Goal: Information Seeking & Learning: Understand process/instructions

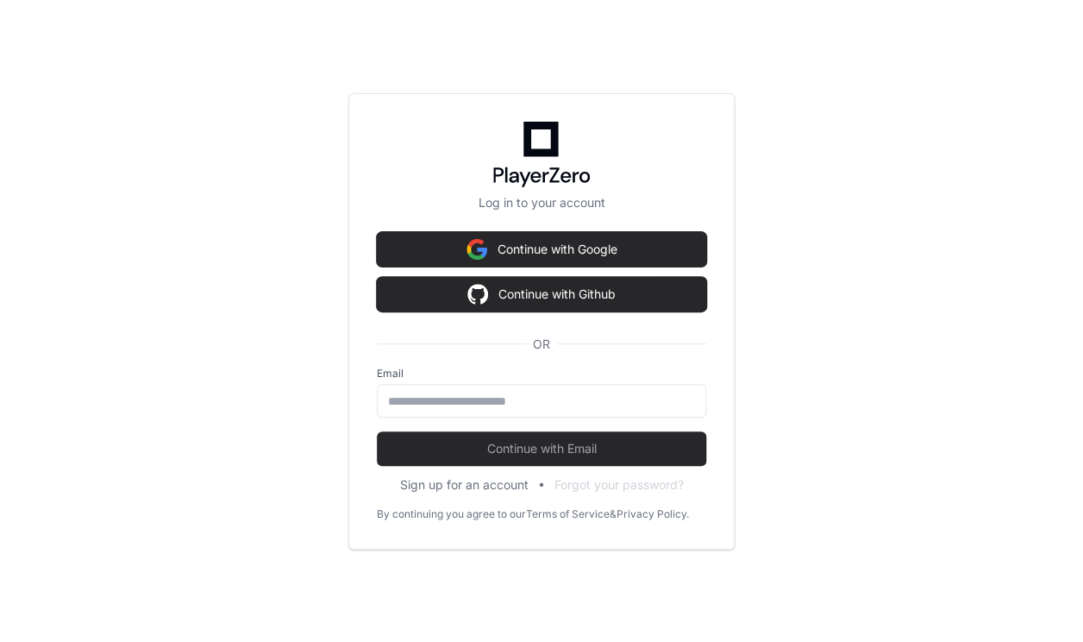
click at [548, 239] on button "Continue with Google" at bounding box center [541, 249] width 329 height 34
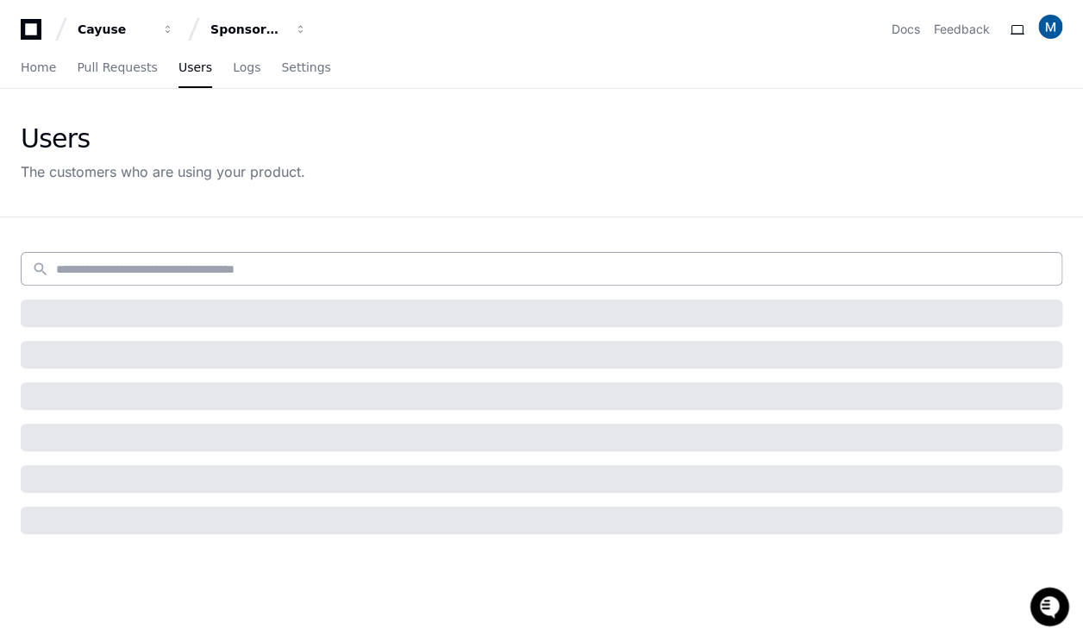
click at [167, 275] on input at bounding box center [553, 268] width 995 height 17
type input "**********"
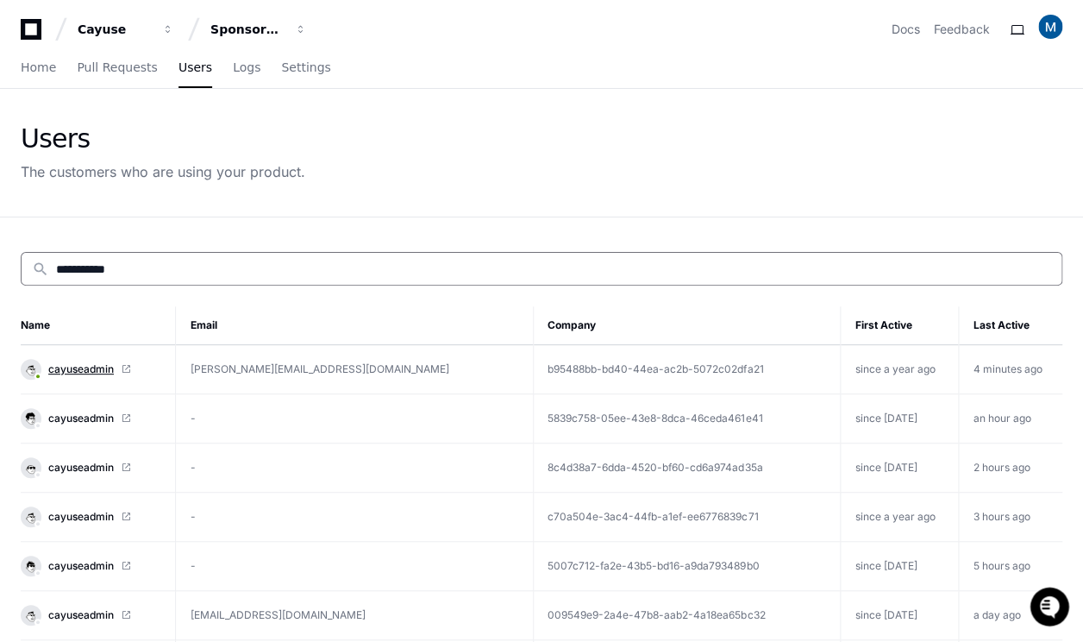
click at [79, 367] on span "cayuseadmin" at bounding box center [81, 369] width 66 height 14
click at [48, 369] on link "cayuseadmin" at bounding box center [91, 369] width 141 height 21
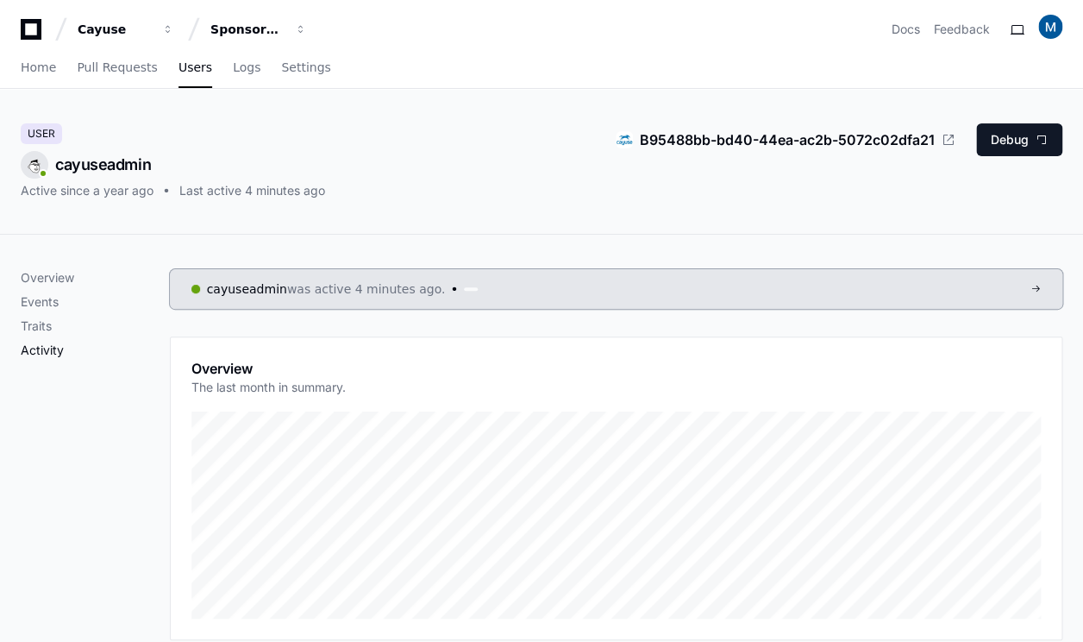
click at [63, 351] on p "Activity" at bounding box center [95, 349] width 149 height 17
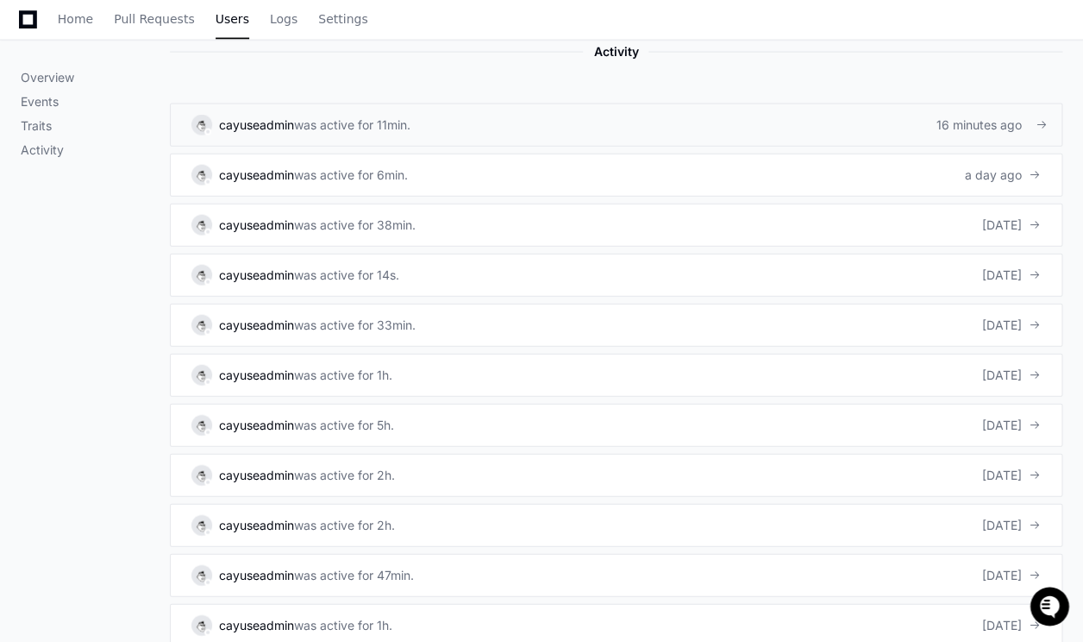
click at [378, 116] on div "was active for 11min." at bounding box center [352, 124] width 116 height 17
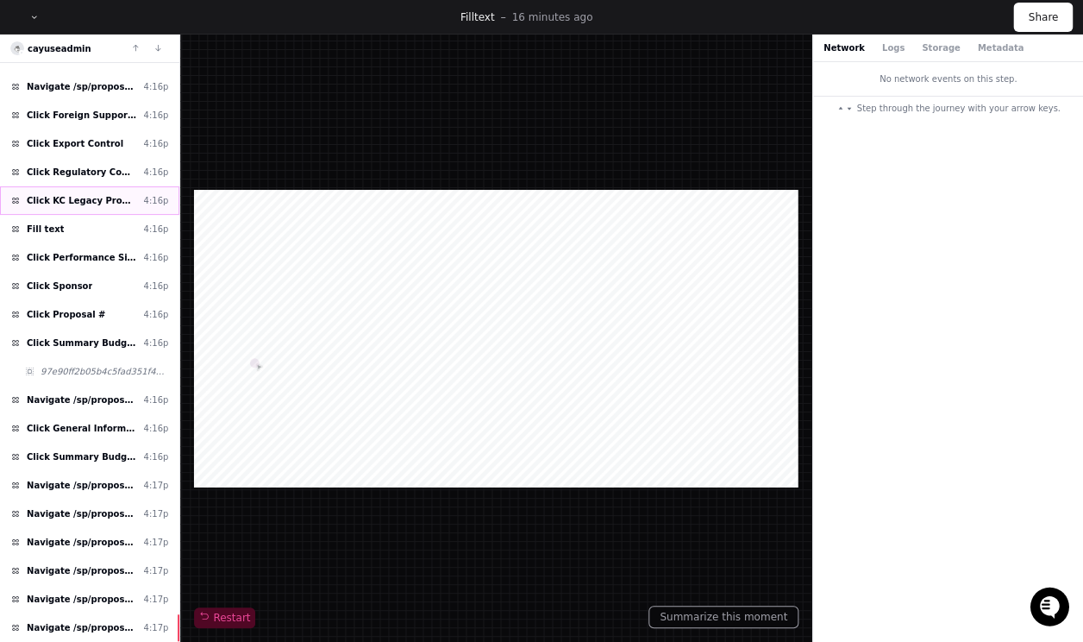
scroll to position [1212, 0]
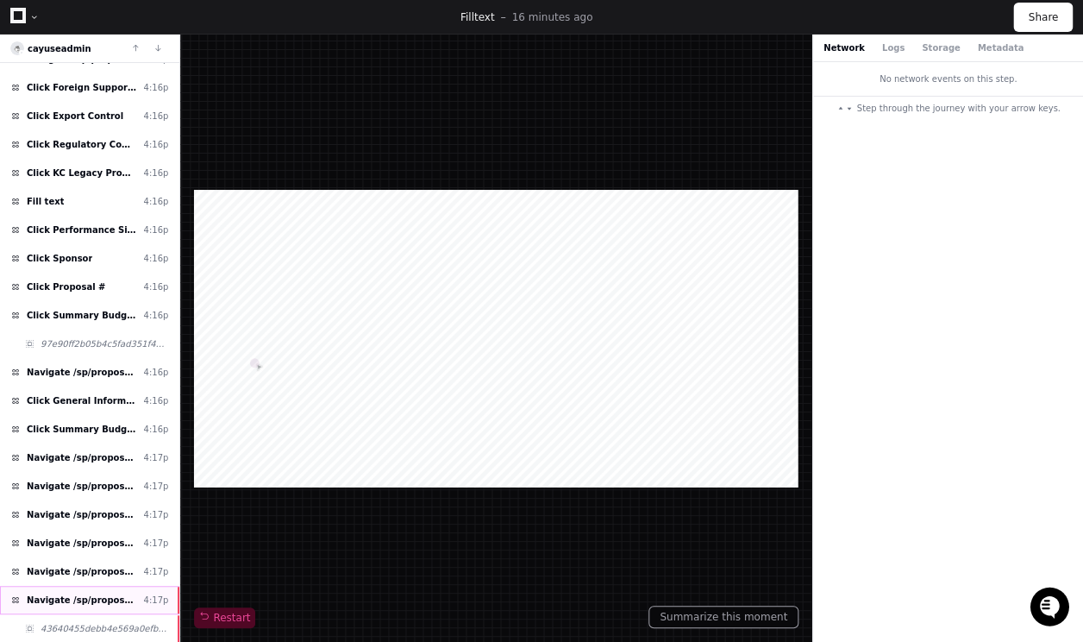
click at [92, 593] on span "Navigate /sp/proposals/* (26-0336-P0001)" at bounding box center [82, 599] width 110 height 13
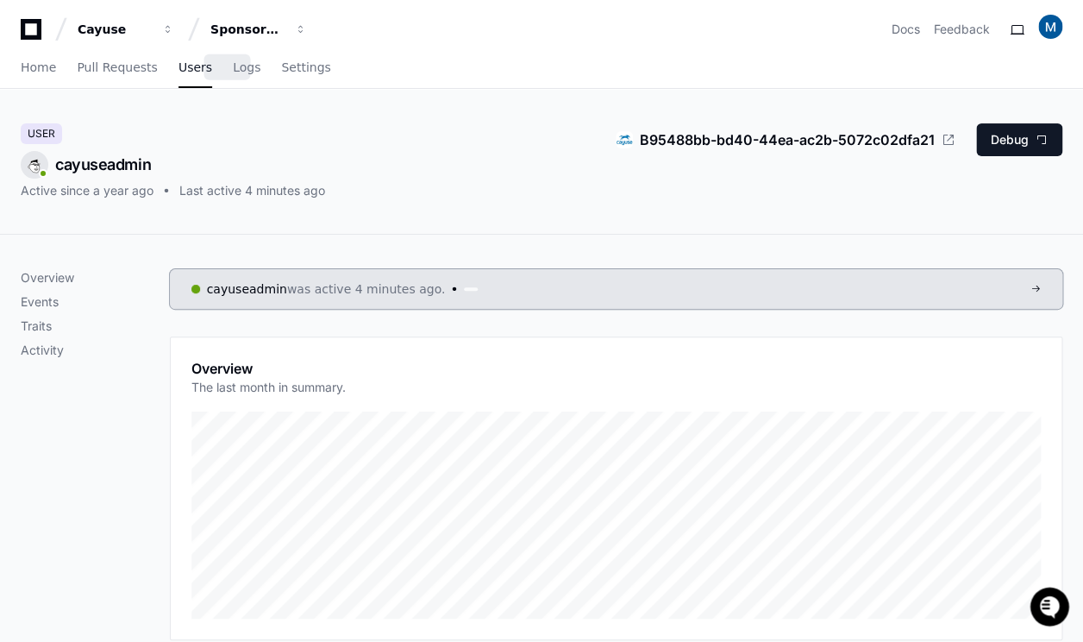
click at [179, 72] on span "Users" at bounding box center [196, 67] width 34 height 10
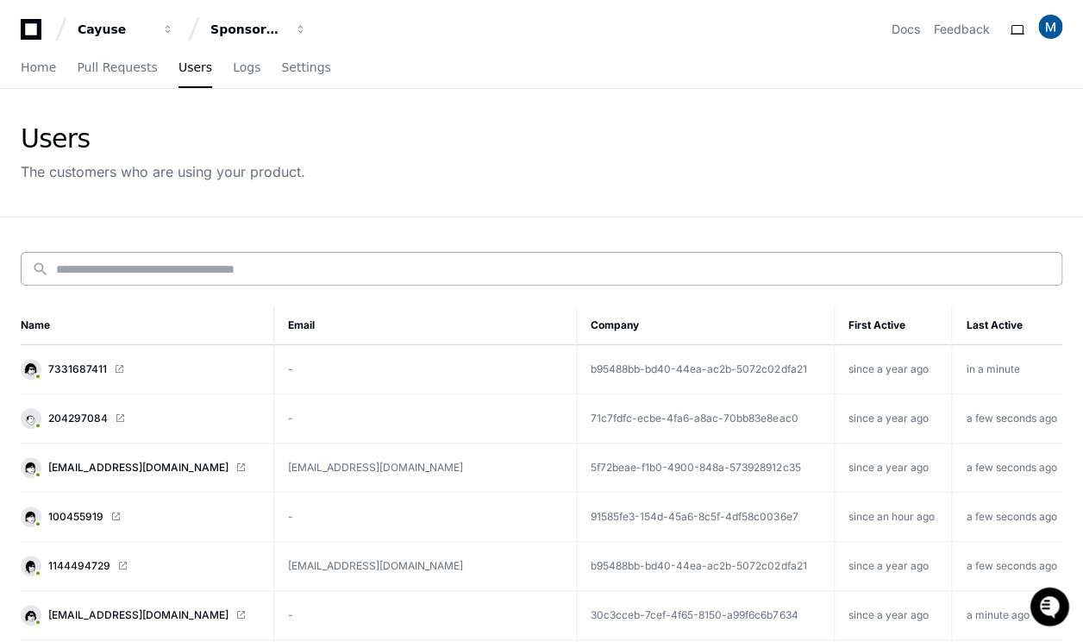
click at [133, 270] on input at bounding box center [553, 268] width 995 height 17
type input "**********"
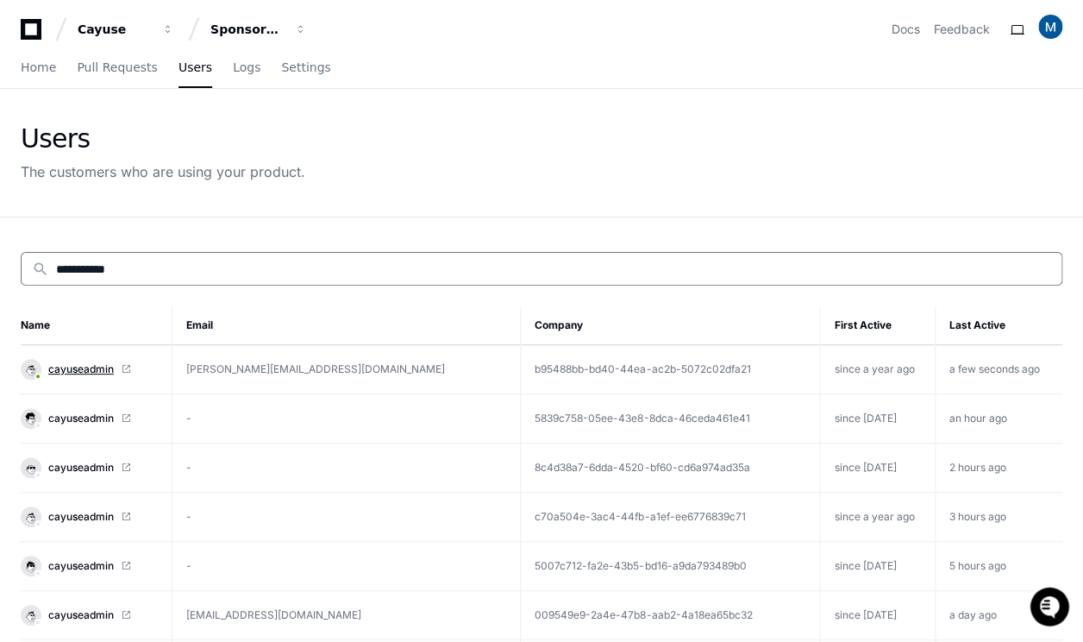
click at [67, 362] on span "cayuseadmin" at bounding box center [81, 369] width 66 height 14
click at [935, 367] on td "a few seconds ago" at bounding box center [999, 369] width 128 height 49
click at [95, 371] on span "cayuseadmin" at bounding box center [81, 369] width 66 height 14
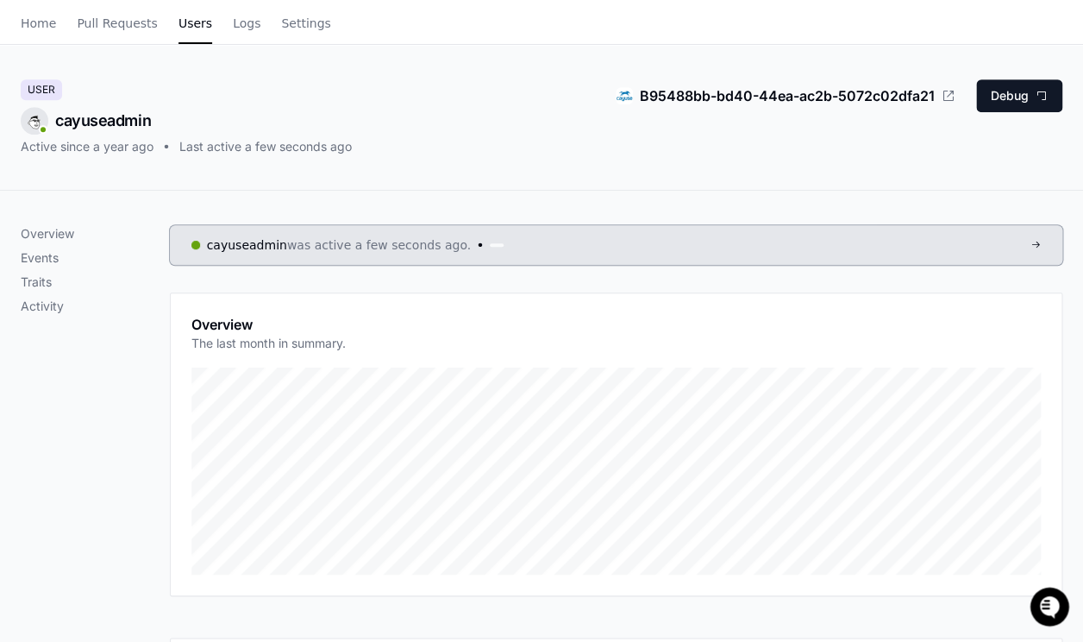
scroll to position [23, 0]
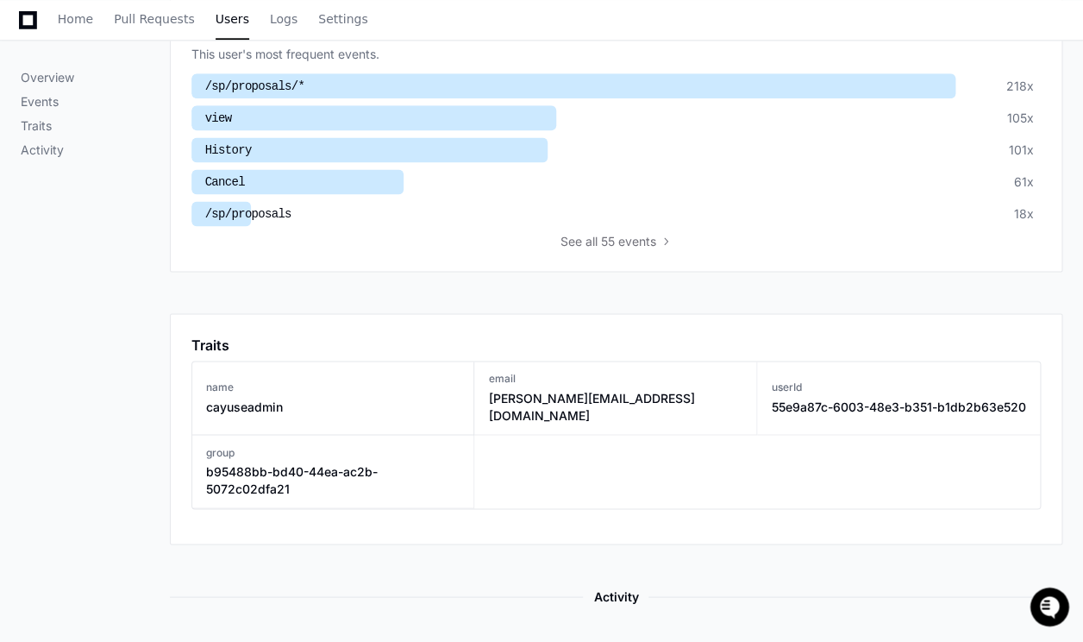
scroll to position [767, 0]
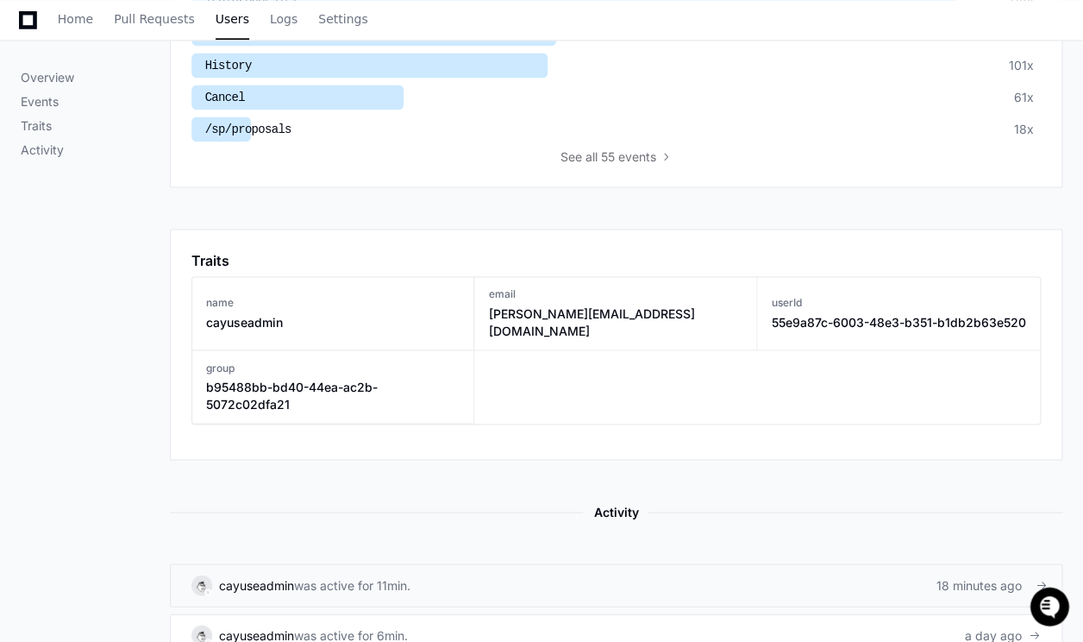
click at [376, 576] on div "was active for 11min." at bounding box center [352, 584] width 116 height 17
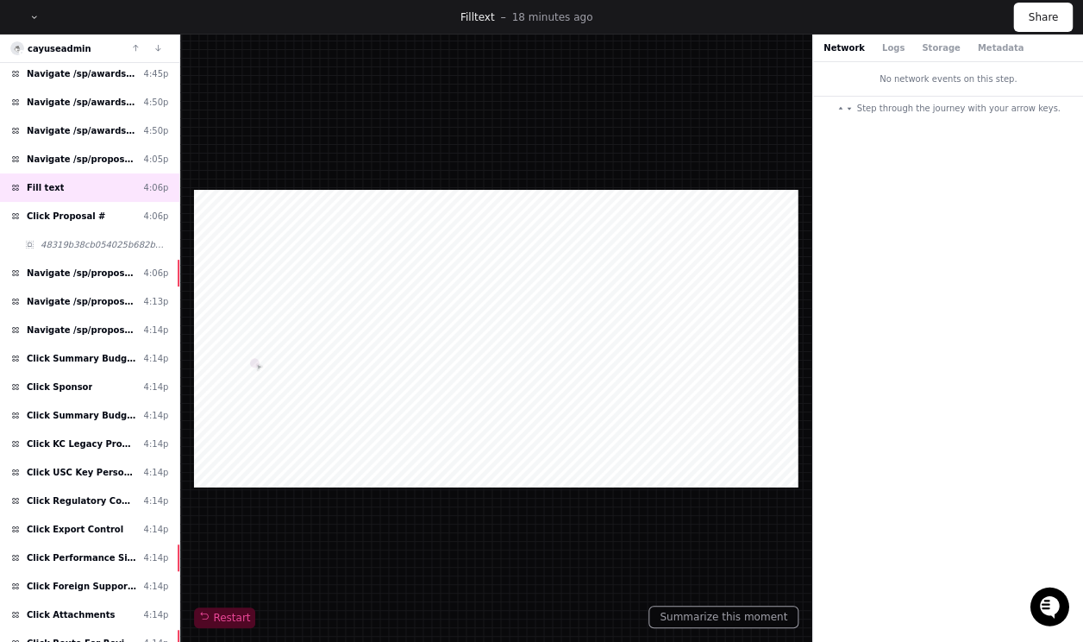
scroll to position [764, 0]
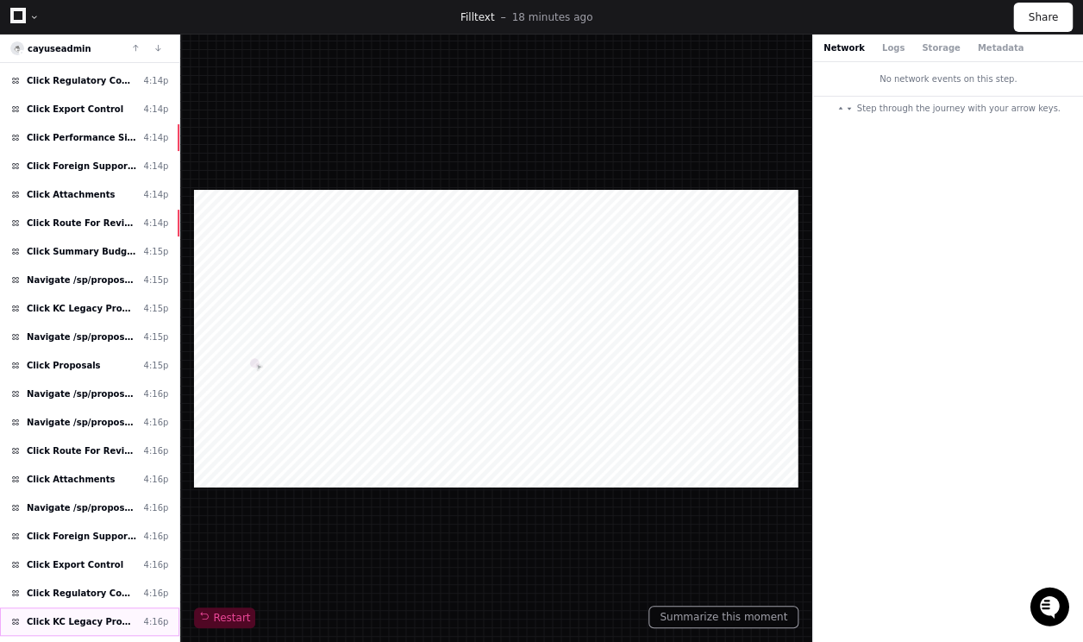
click at [65, 607] on div "Click KC Legacy Proposal Data 4:16p" at bounding box center [89, 621] width 179 height 28
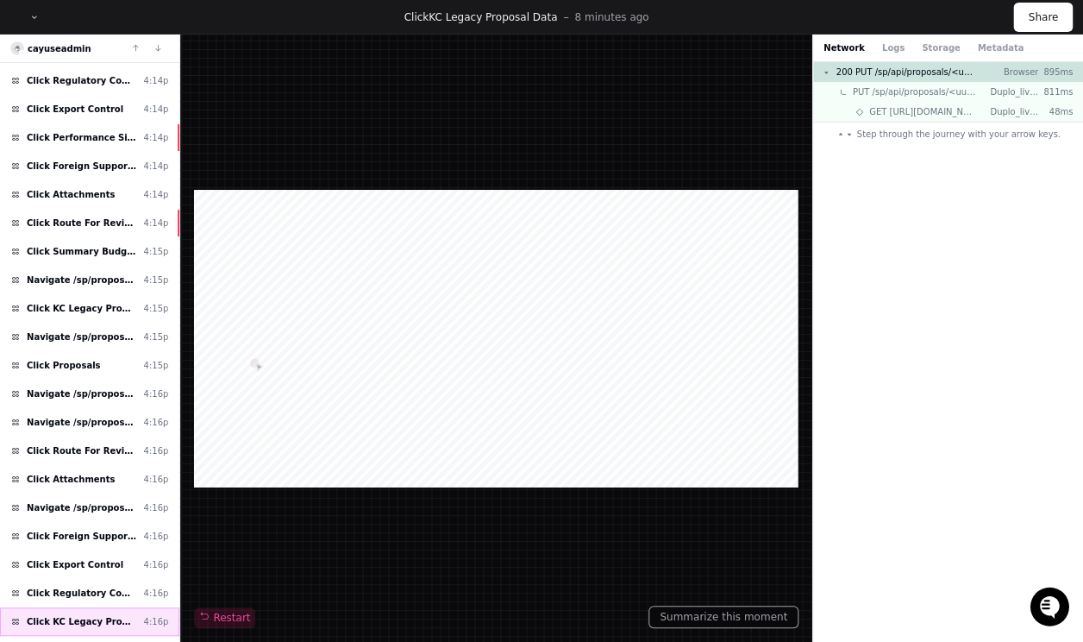
scroll to position [1185, 0]
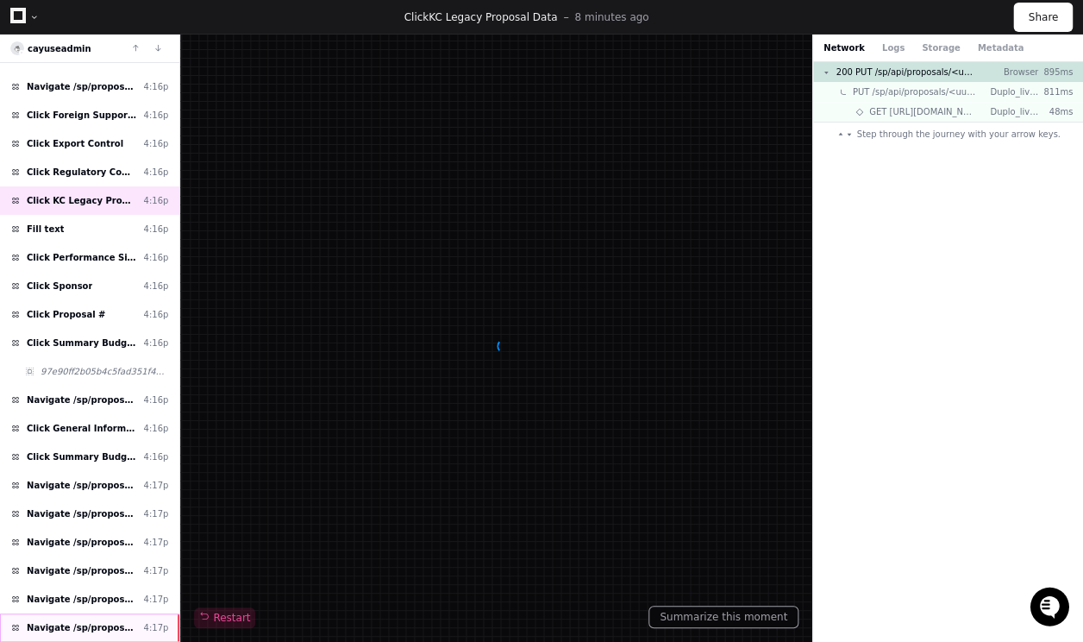
click at [66, 613] on div "Navigate /sp/proposals/* (26-0336-P0001) 4:17p" at bounding box center [89, 627] width 179 height 28
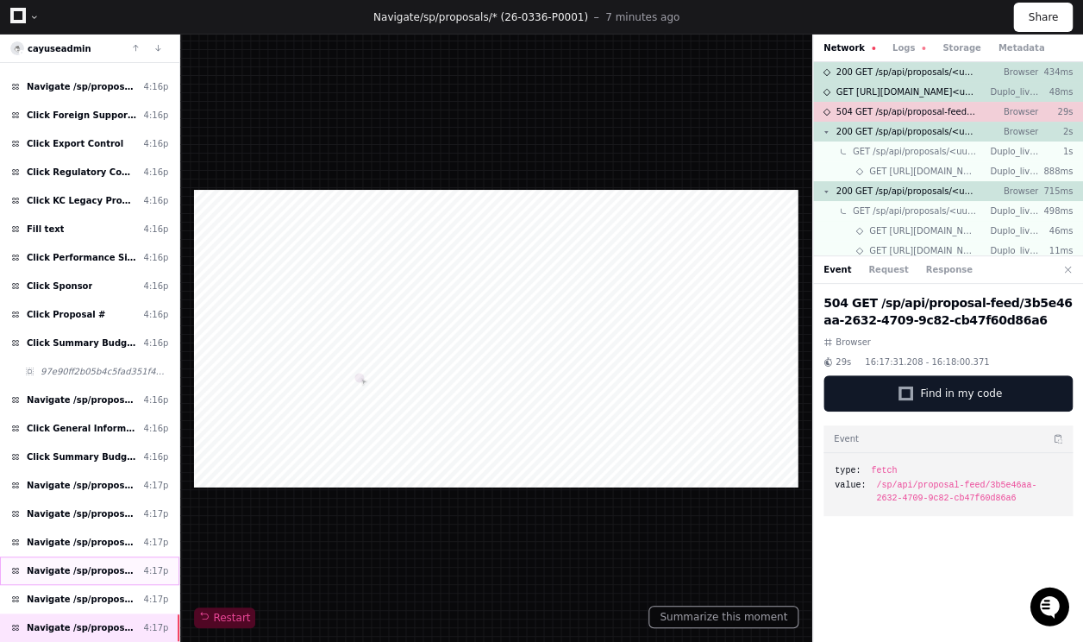
scroll to position [1296, 0]
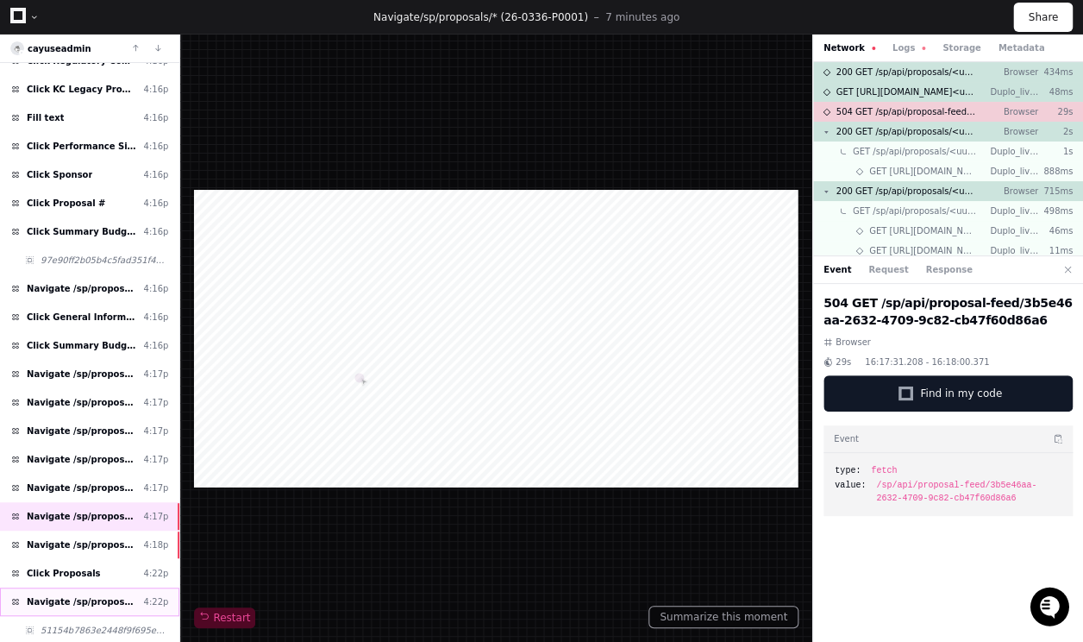
click at [99, 595] on span "Navigate /sp/proposals" at bounding box center [82, 601] width 110 height 13
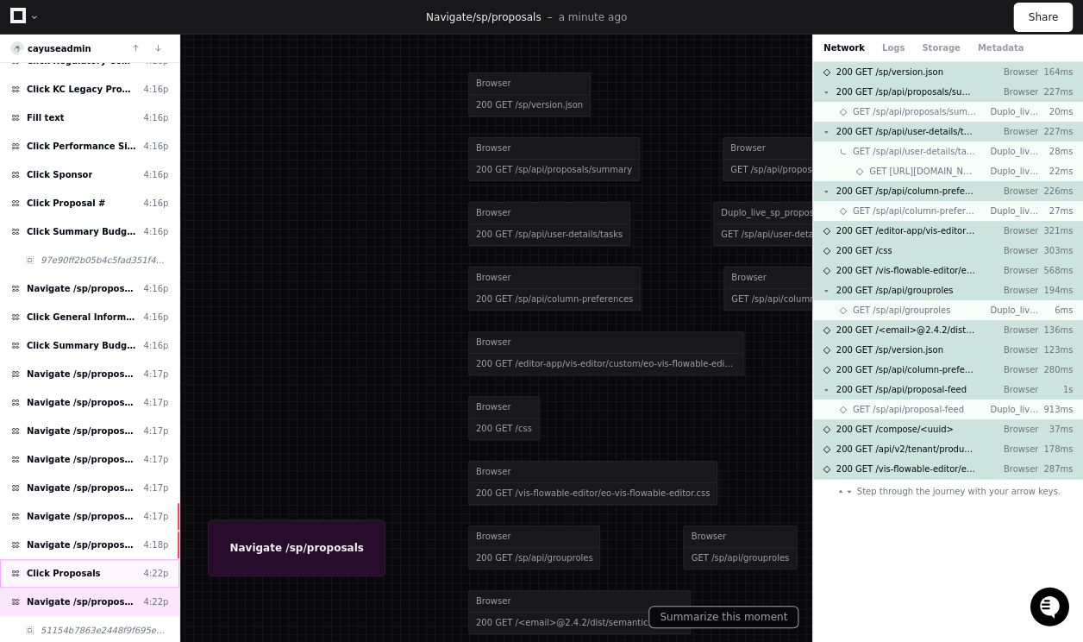
click at [92, 559] on div "Click Proposals 4:22p" at bounding box center [89, 573] width 179 height 28
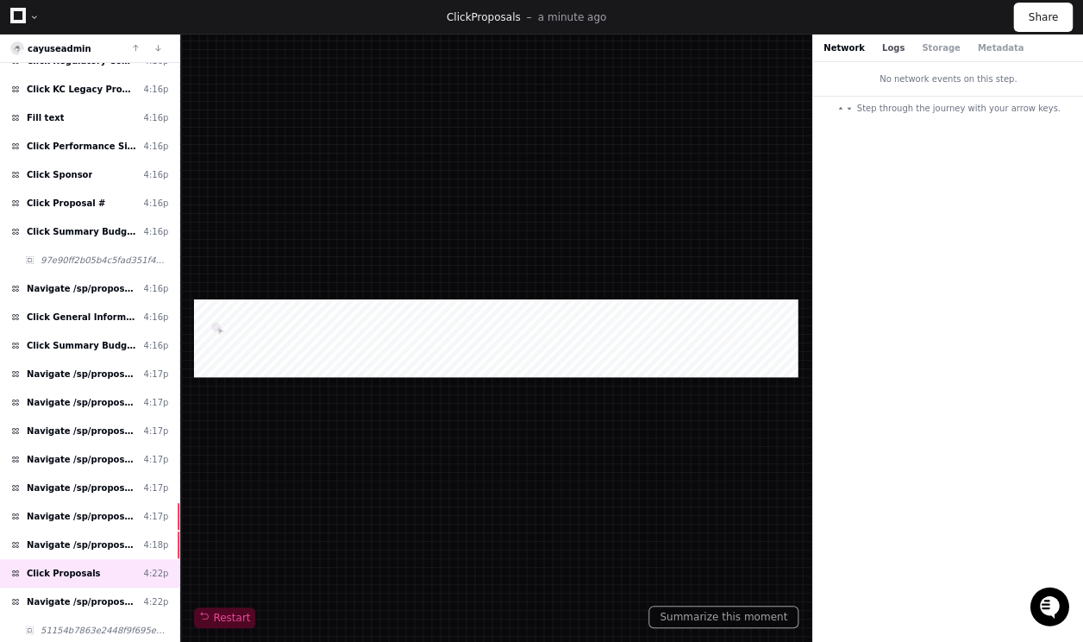
click at [882, 51] on button "Logs" at bounding box center [893, 47] width 22 height 13
click at [930, 51] on button "Storage" at bounding box center [941, 47] width 38 height 13
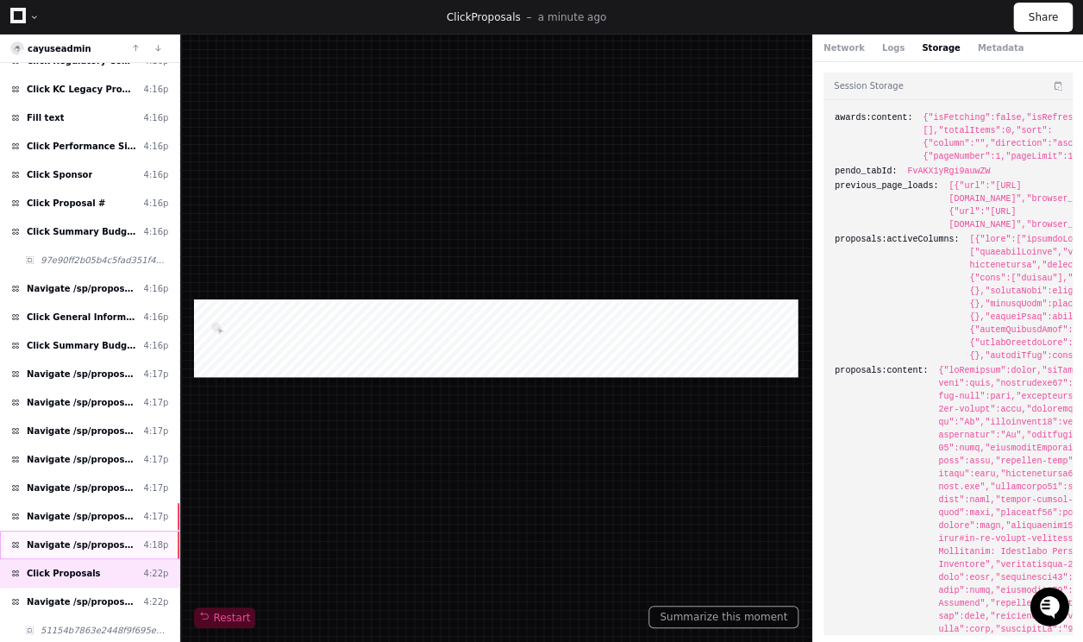
click at [90, 538] on span "Navigate /sp/proposals/* (26-0335-P0001)" at bounding box center [82, 544] width 110 height 13
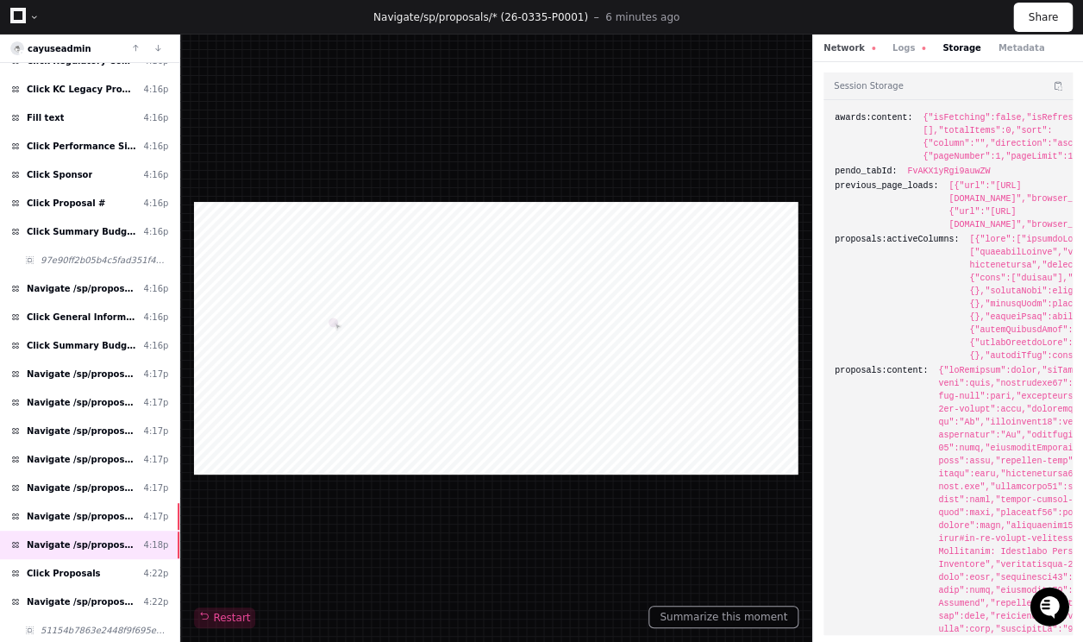
click at [853, 47] on button "Network" at bounding box center [850, 47] width 52 height 13
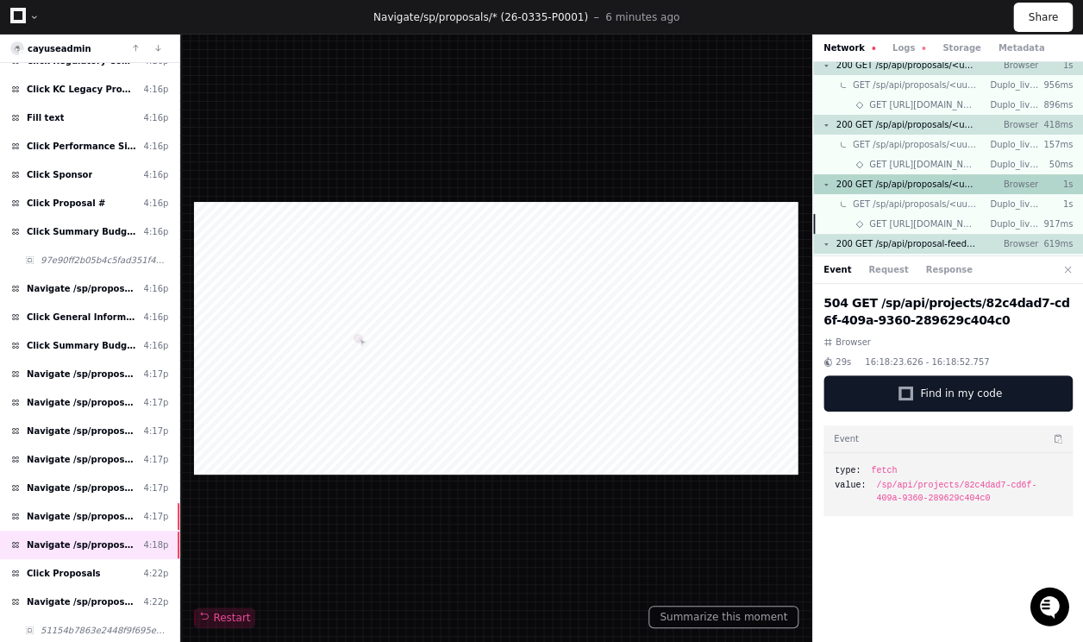
scroll to position [116, 0]
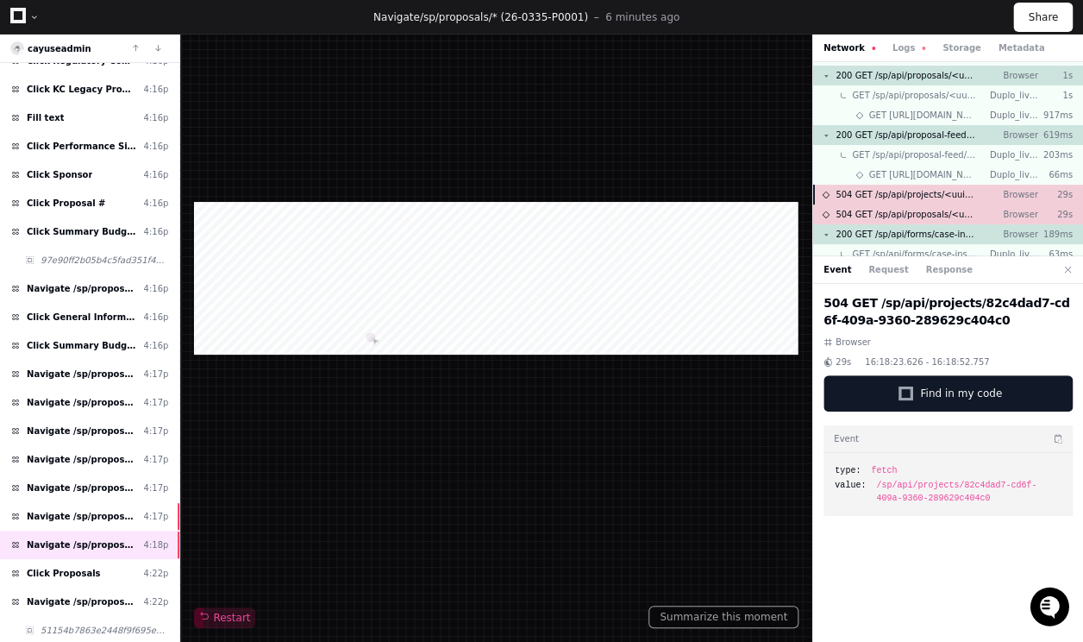
click at [913, 193] on span "504 GET /sp/api/projects/<uuid>" at bounding box center [906, 194] width 141 height 13
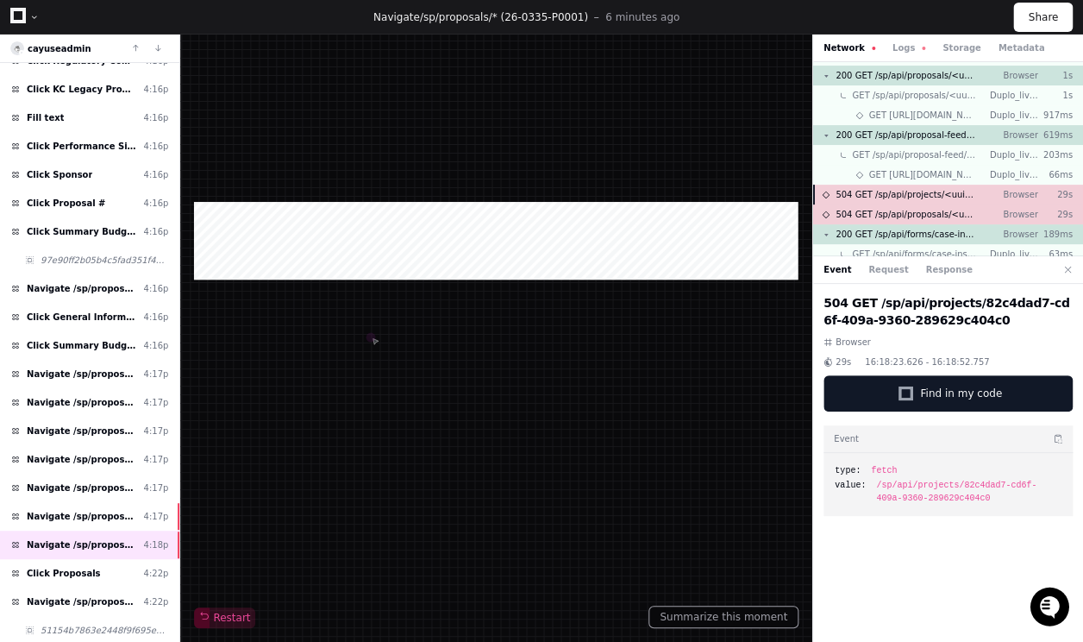
click at [905, 205] on div "504 GET /sp/api/proposals/<uuid>/tasks Browser 29s" at bounding box center [948, 214] width 270 height 20
click at [917, 198] on span "504 GET /sp/api/projects/<uuid>" at bounding box center [906, 194] width 141 height 13
click at [910, 219] on span "504 GET /sp/api/proposals/<uuid>/tasks" at bounding box center [906, 214] width 141 height 13
click at [886, 198] on span "504 GET /sp/api/projects/<uuid>" at bounding box center [906, 194] width 141 height 13
click at [898, 221] on div "504 GET /sp/api/proposals/<uuid>/tasks Browser 29s" at bounding box center [948, 214] width 270 height 20
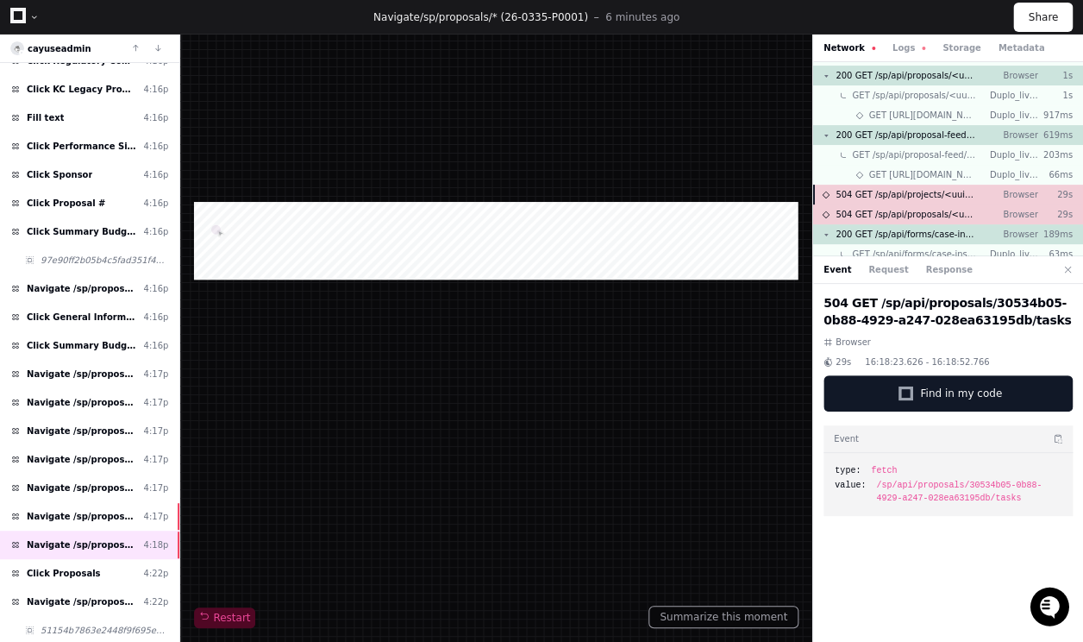
click at [874, 192] on span "504 GET /sp/api/projects/<uuid>" at bounding box center [906, 194] width 141 height 13
click at [905, 209] on span "504 GET /sp/api/proposals/<uuid>/tasks" at bounding box center [906, 214] width 141 height 13
click at [915, 191] on span "504 GET /sp/api/projects/<uuid>" at bounding box center [906, 194] width 141 height 13
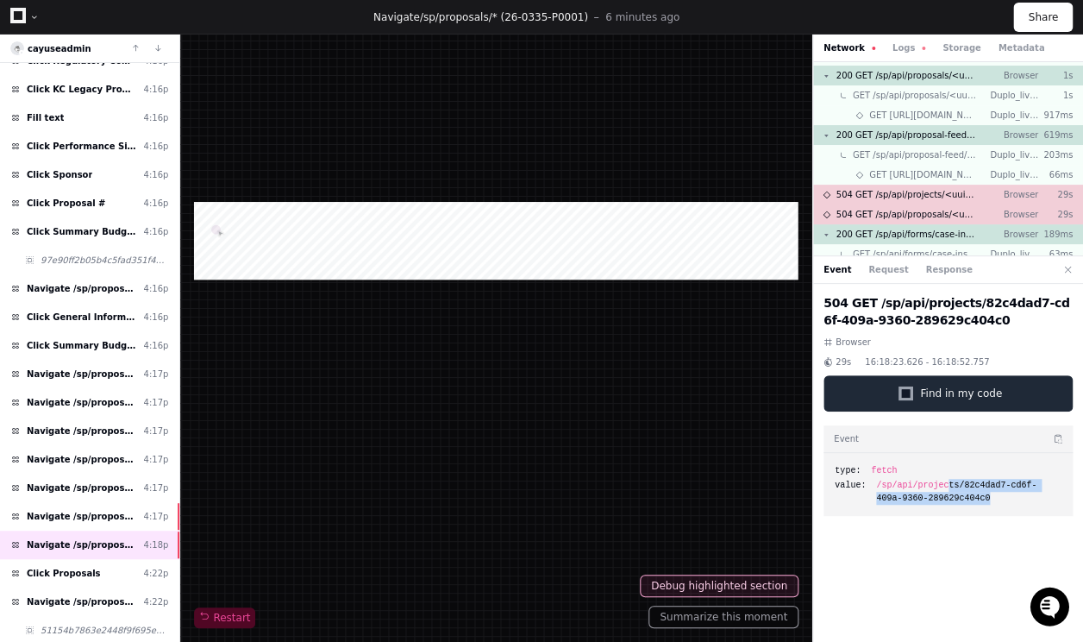
drag, startPoint x: 1011, startPoint y: 502, endPoint x: 969, endPoint y: 405, distance: 105.1
click at [936, 474] on div "type: fetch value: /sp/api/projects/82c4dad7-cd6f-409a-9360-289629c404c0" at bounding box center [948, 484] width 249 height 63
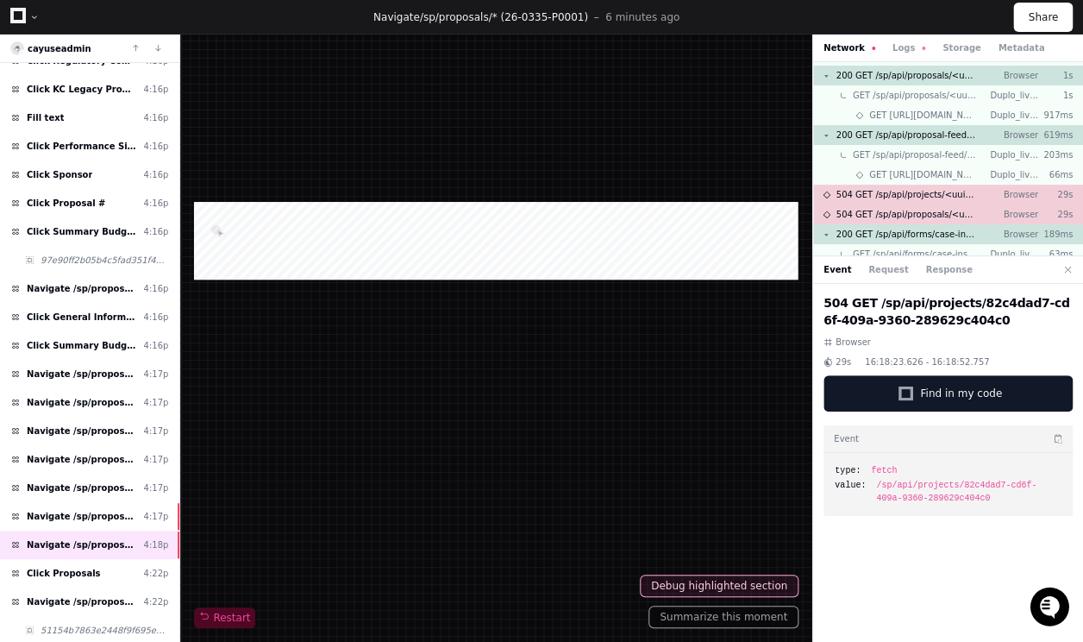
click at [930, 329] on div "504 GET /sp/api/projects/82c4dad7-cd6f-409a-9360-289629c404c0 Browser 29s 16:18…" at bounding box center [948, 466] width 270 height 365
click at [928, 320] on h2 "504 GET /sp/api/projects/82c4dad7-cd6f-409a-9360-289629c404c0" at bounding box center [948, 311] width 249 height 34
click at [930, 204] on div "504 GET /sp/api/proposals/<uuid>/tasks Browser 29s" at bounding box center [948, 214] width 270 height 20
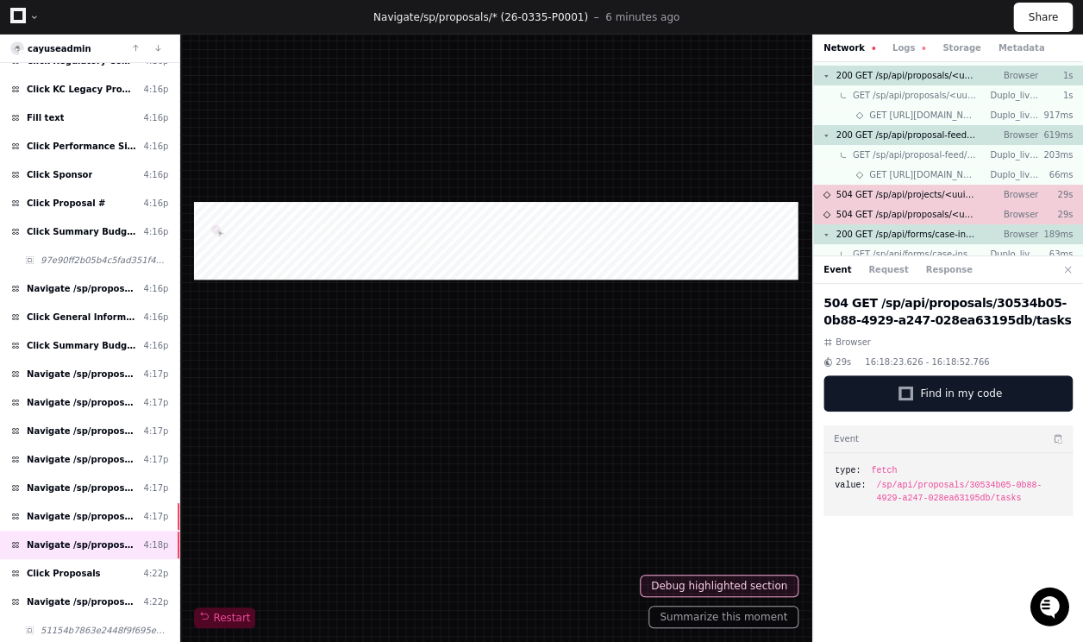
click at [912, 317] on h2 "504 GET /sp/api/proposals/30534b05-0b88-4929-a247-028ea63195db/tasks" at bounding box center [948, 311] width 249 height 34
click at [893, 49] on button "Logs" at bounding box center [909, 47] width 33 height 13
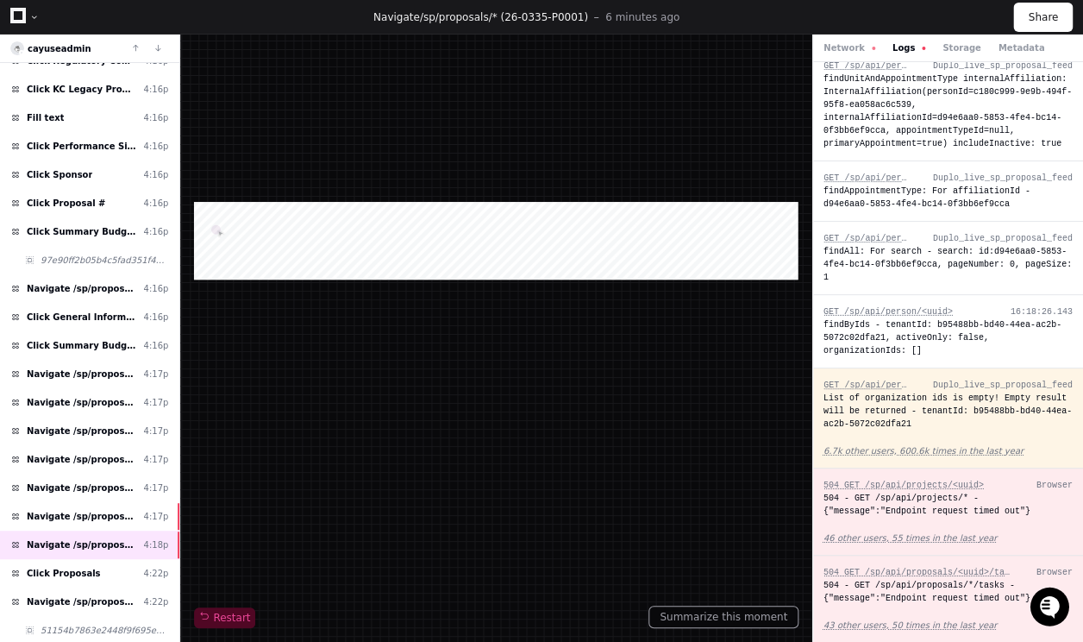
scroll to position [8184, 0]
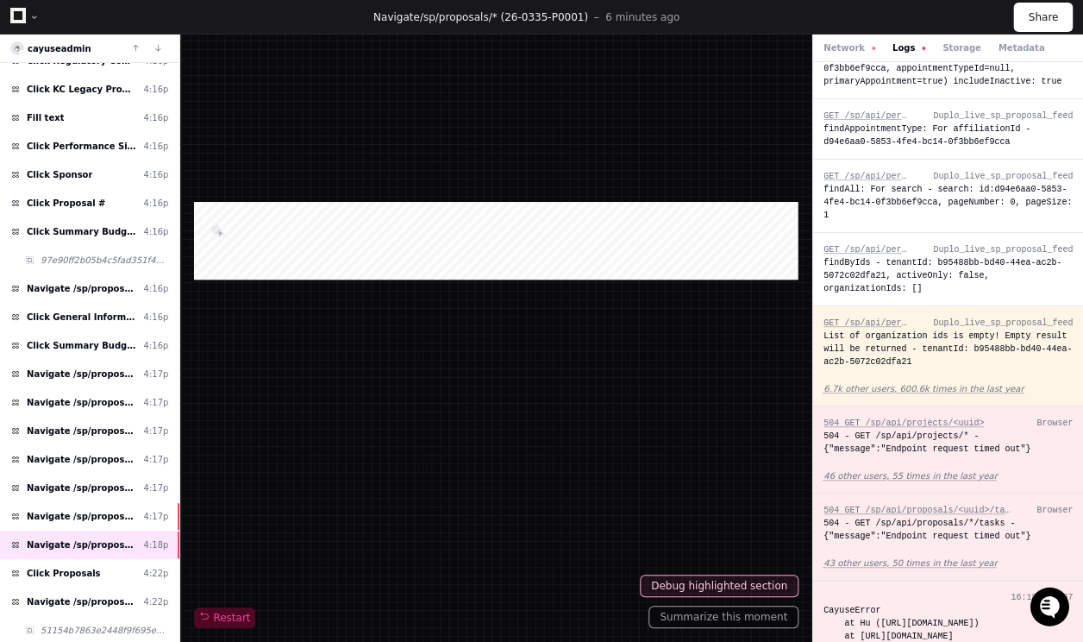
drag, startPoint x: 1044, startPoint y: 462, endPoint x: 824, endPoint y: 171, distance: 365.1
click at [824, 604] on div "CayuseError at Hu (https://usc.app.cayuse.com/sp/static/js/main.837fafb7.chunk.…" at bounding box center [948, 643] width 249 height 78
copy div "504 GET /sp/api/projects/<uuid> Browser 504 - GET /sp/api/projects/* - {"messag…"
click at [847, 47] on button "Network" at bounding box center [850, 47] width 52 height 13
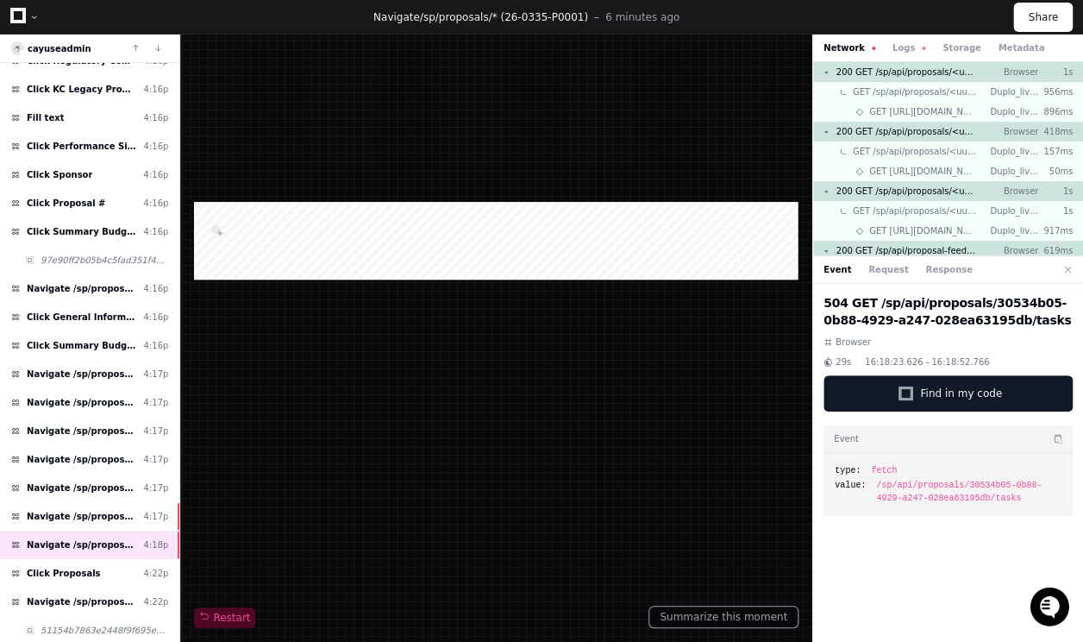
scroll to position [116, 0]
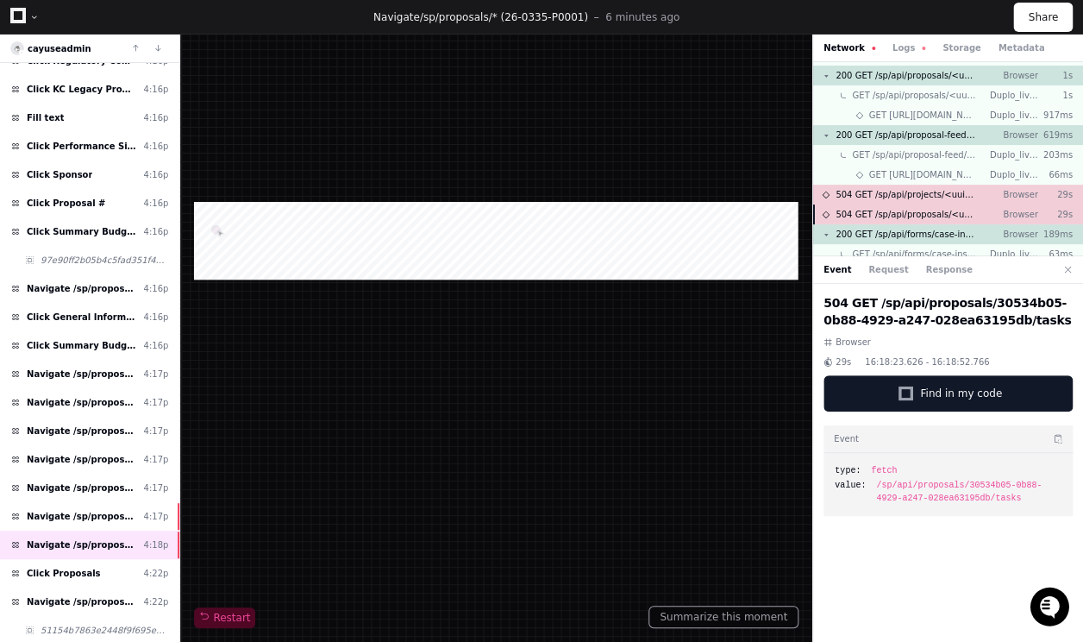
click at [940, 198] on span "504 GET /sp/api/projects/<uuid>" at bounding box center [906, 194] width 141 height 13
click at [943, 214] on span "504 GET /sp/api/proposals/<uuid>/tasks" at bounding box center [906, 214] width 141 height 13
click at [949, 191] on span "504 GET /sp/api/projects/<uuid>" at bounding box center [906, 194] width 141 height 13
click at [946, 210] on span "504 GET /sp/api/proposals/<uuid>/tasks" at bounding box center [906, 214] width 141 height 13
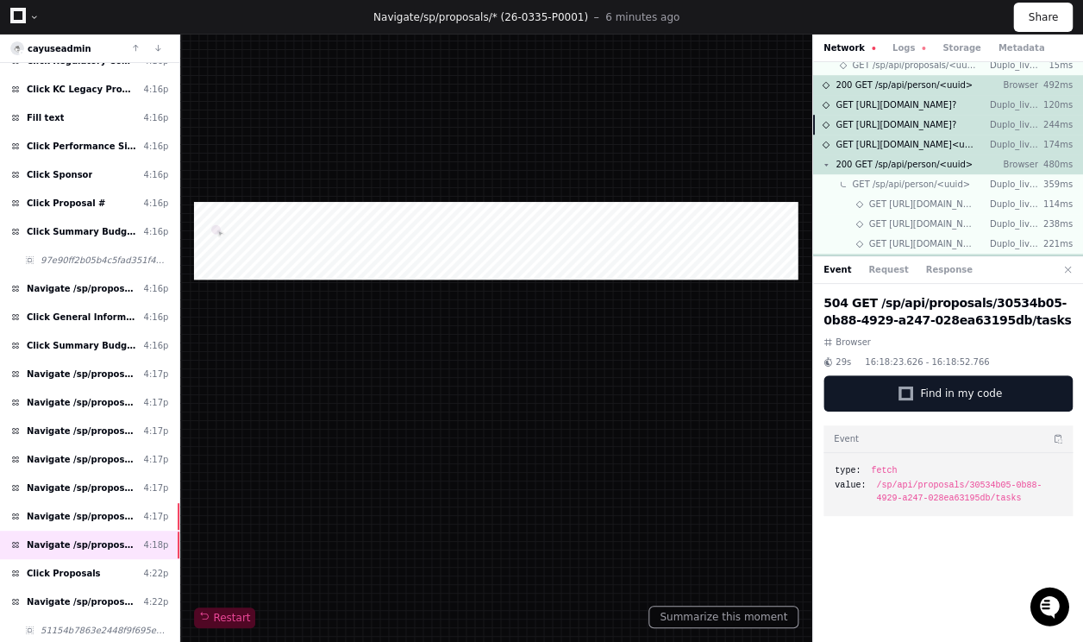
scroll to position [550, 0]
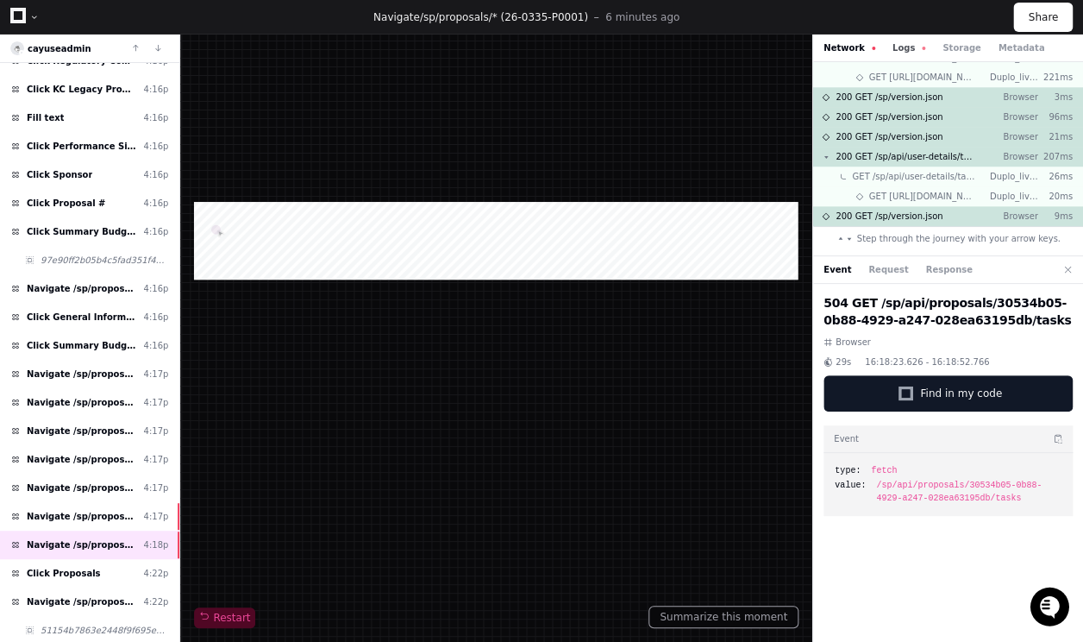
click at [902, 47] on button "Logs" at bounding box center [909, 47] width 33 height 13
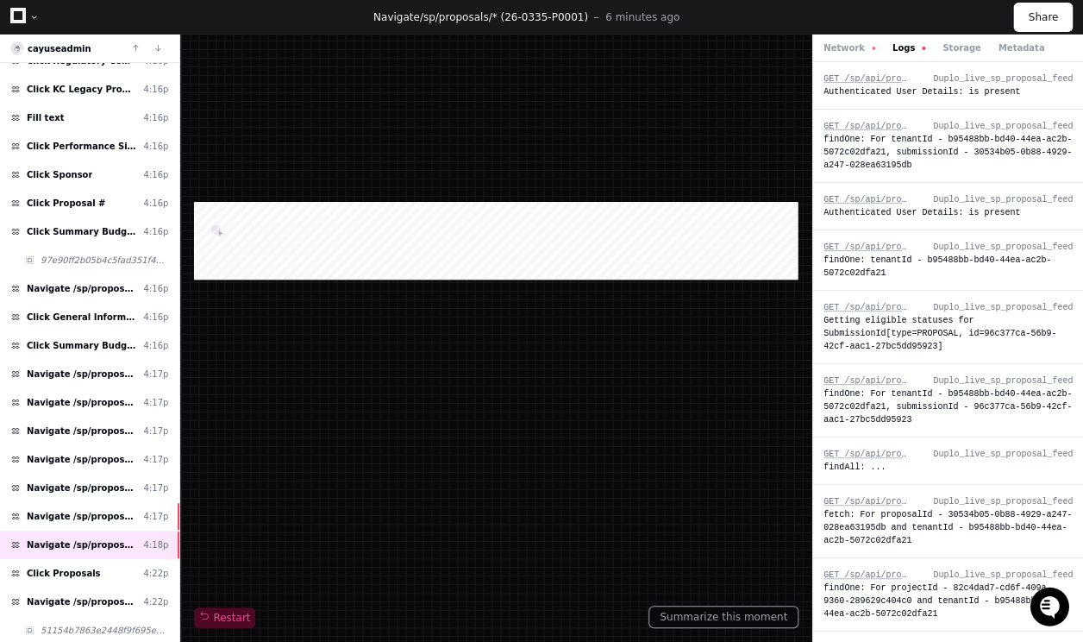
scroll to position [8184, 0]
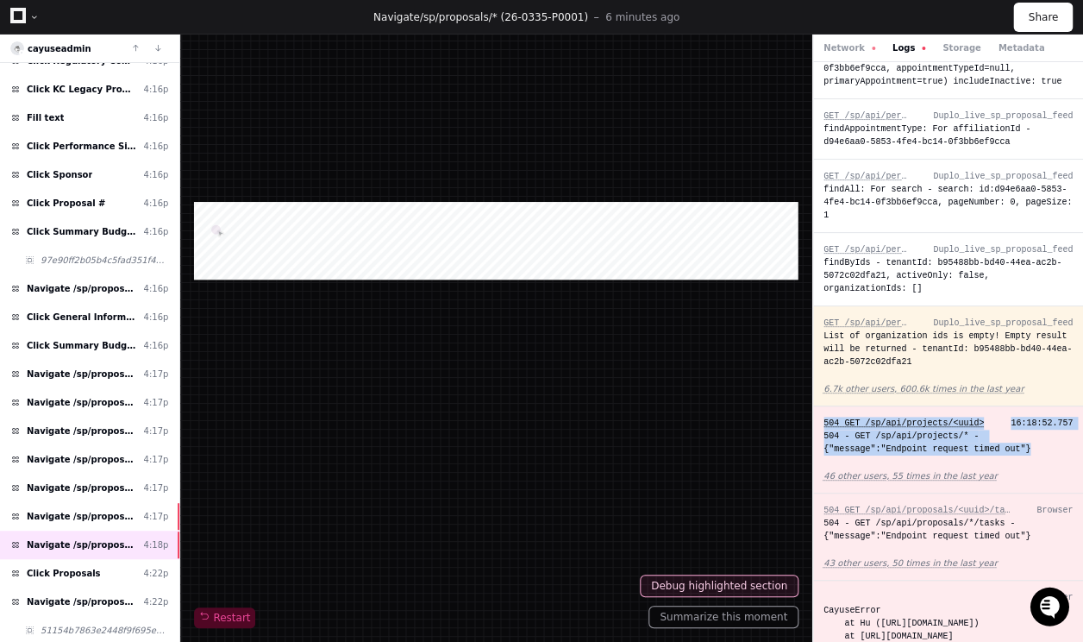
drag, startPoint x: 999, startPoint y: 209, endPoint x: 820, endPoint y: 178, distance: 182.0
click at [820, 406] on div "504 GET /sp/api/projects/<uuid> 16:18:52.757 504 - GET /sp/api/projects/* - {"m…" at bounding box center [948, 449] width 270 height 87
copy div "504 GET /sp/api/projects/<uuid> 16:18:52.757 504 - GET /sp/api/projects/* - {"m…"
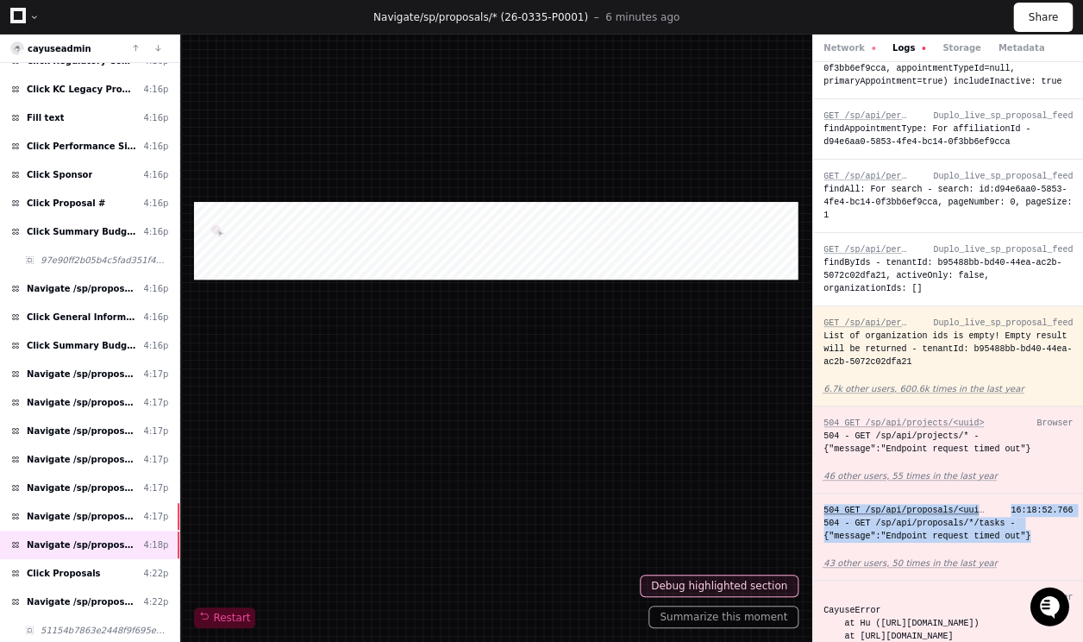
drag, startPoint x: 1023, startPoint y: 289, endPoint x: 818, endPoint y: 255, distance: 207.1
click at [824, 517] on div "504 - GET /sp/api/proposals/*/tasks - {"message":"Endpoint request timed out"}" at bounding box center [948, 530] width 249 height 26
copy div "504 GET /sp/api/proposals/<uuid>/tasks 16:18:52.766 504 - GET /sp/api/proposals…"
drag, startPoint x: 1059, startPoint y: 463, endPoint x: 817, endPoint y: 359, distance: 263.8
click at [824, 604] on div "CayuseError at Hu (https://usc.app.cayuse.com/sp/static/js/main.837fafb7.chunk.…" at bounding box center [948, 643] width 249 height 78
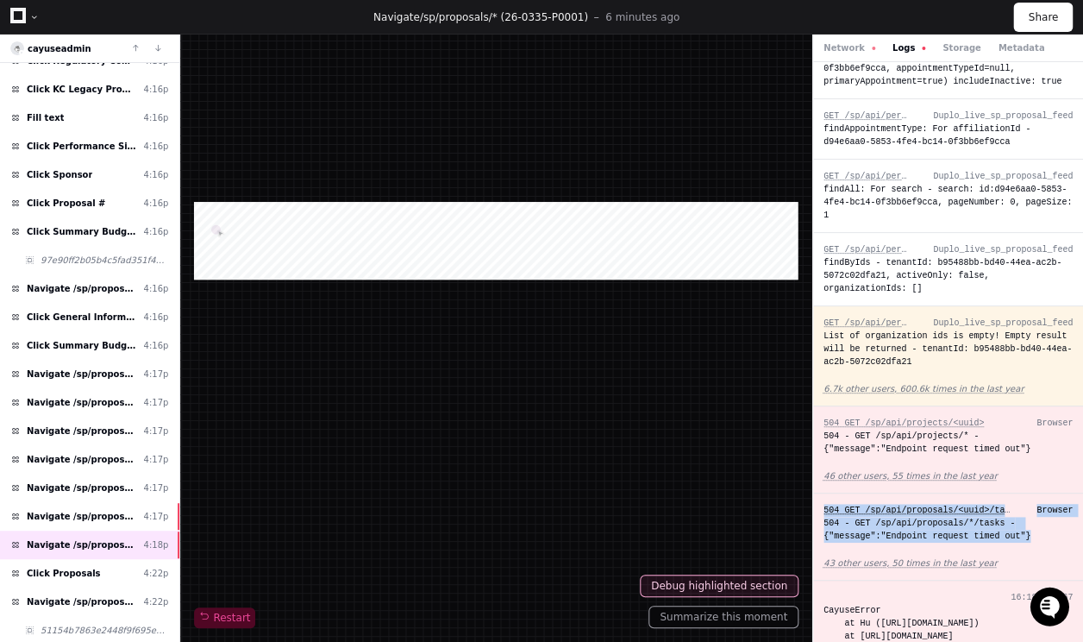
copy div "CayuseError at Hu (https://usc.app.cayuse.com/sp/static/js/main.837fafb7.chunk.…"
click at [843, 45] on button "Network" at bounding box center [850, 47] width 52 height 13
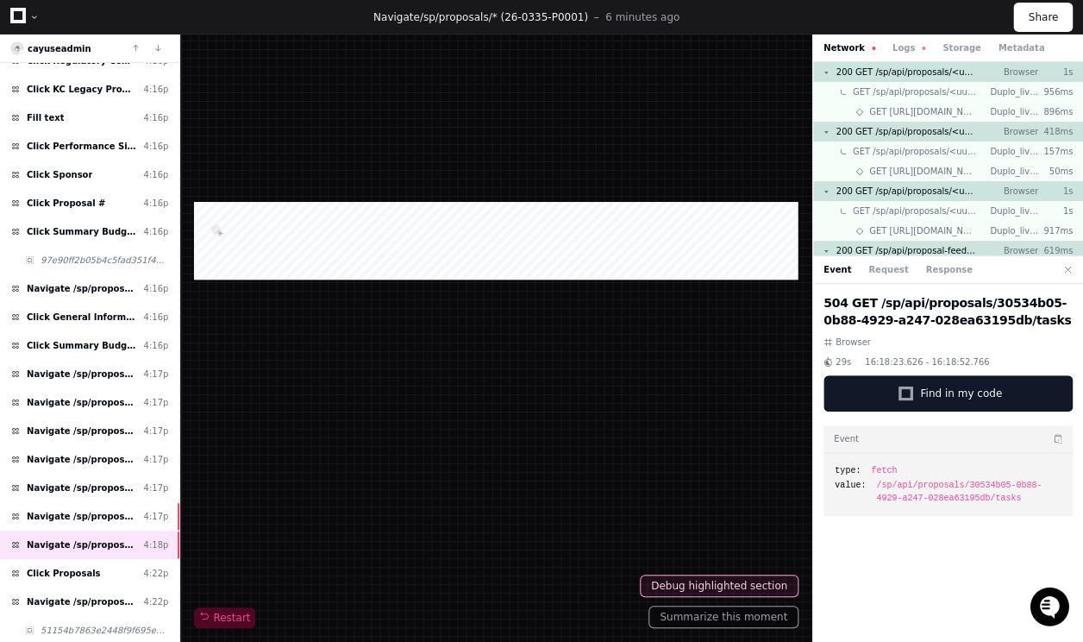
scroll to position [550, 0]
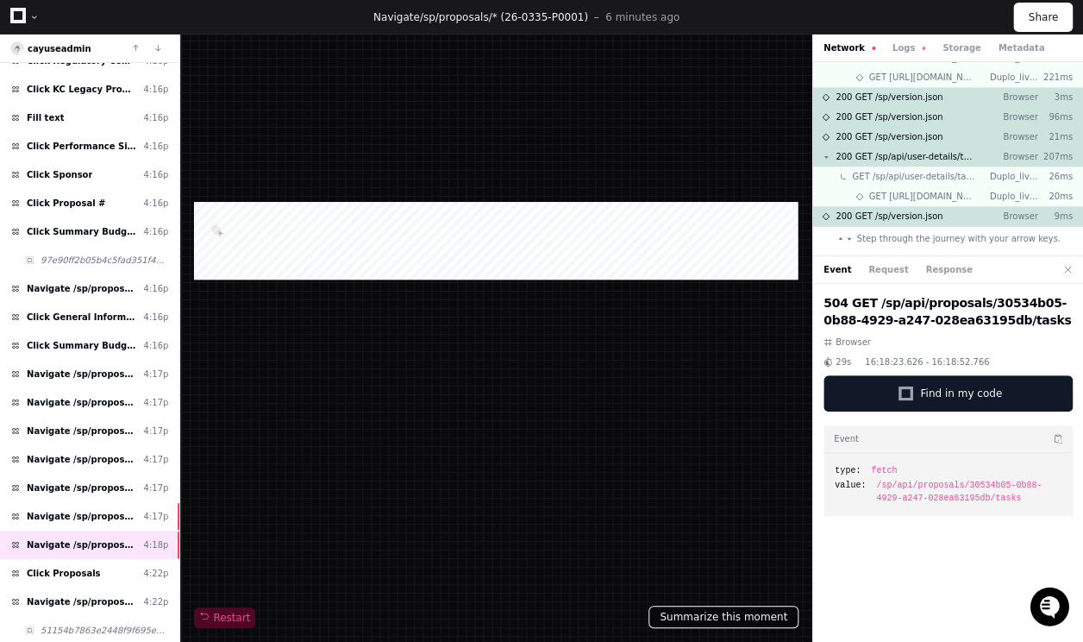
click at [704, 618] on button "Summarize this moment" at bounding box center [723, 616] width 150 height 22
